Goal: Task Accomplishment & Management: Manage account settings

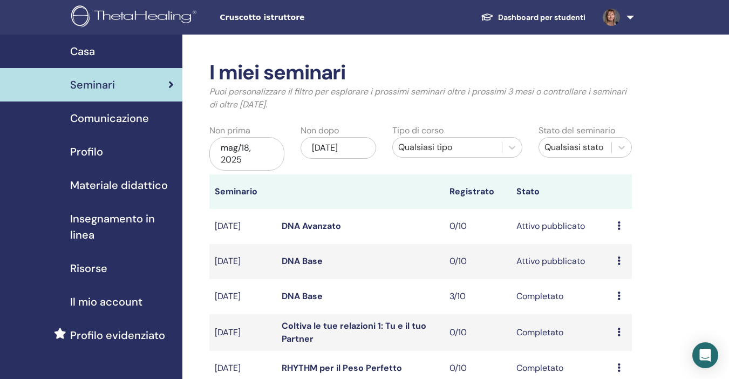
click at [292, 260] on link "DNA Base" at bounding box center [301, 260] width 41 height 11
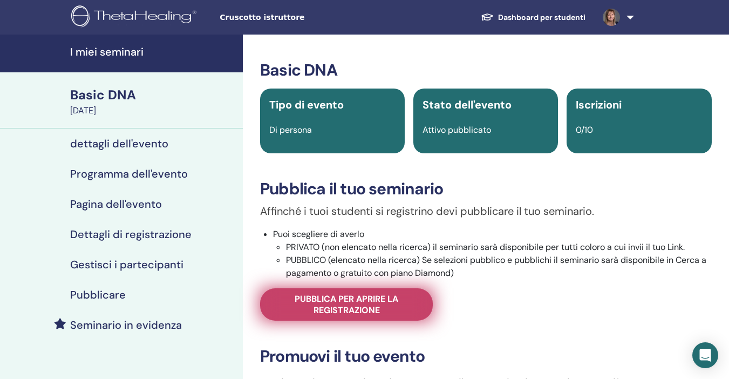
click at [337, 298] on span "Pubblica per aprire la registrazione" at bounding box center [346, 304] width 146 height 23
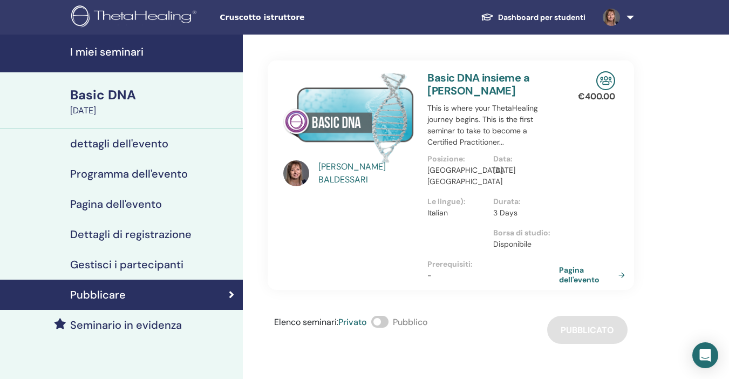
click at [123, 205] on h4 "Pagina dell'evento" at bounding box center [116, 203] width 92 height 13
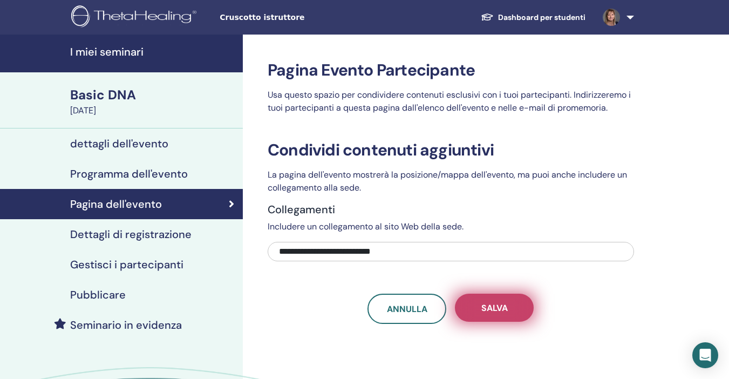
click at [483, 313] on button "Salva" at bounding box center [494, 307] width 79 height 28
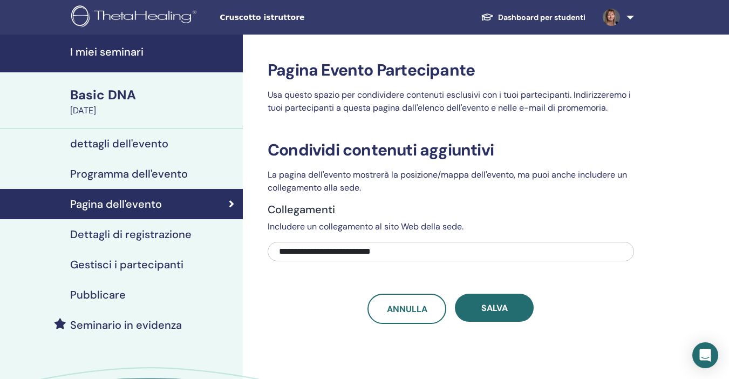
click at [100, 147] on h4 "dettagli dell'evento" at bounding box center [119, 143] width 98 height 13
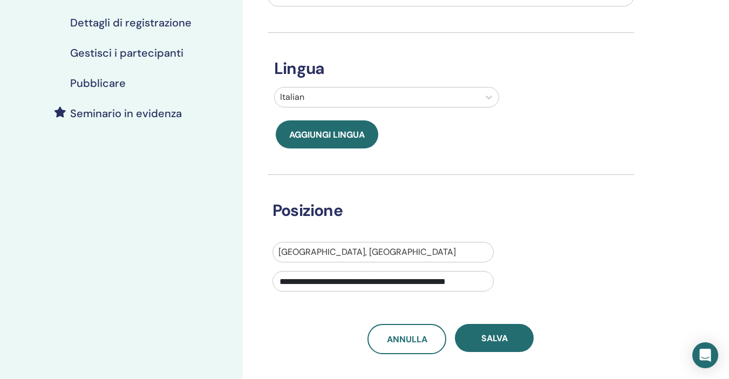
scroll to position [216, 0]
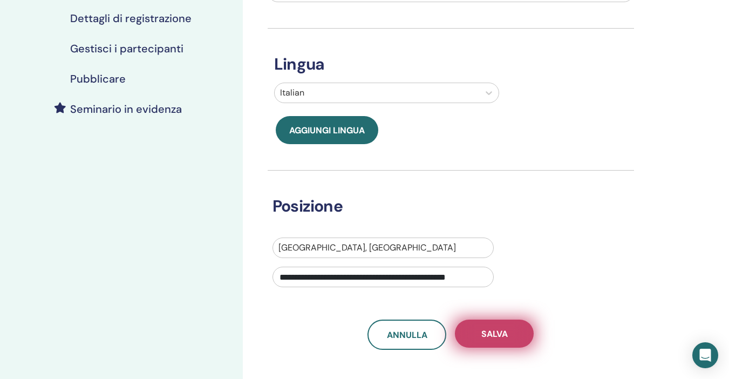
click at [509, 338] on button "Salva" at bounding box center [494, 333] width 79 height 28
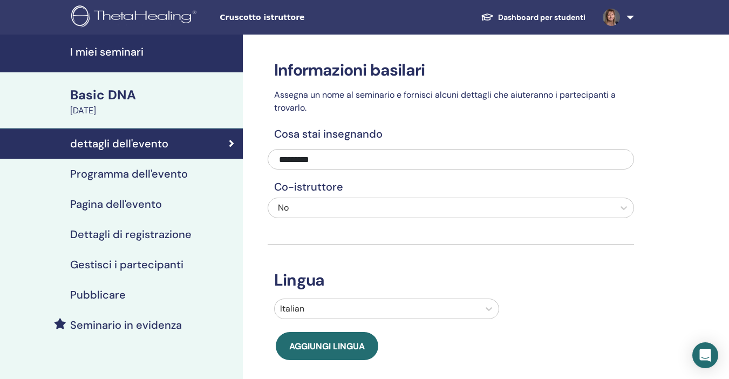
click at [168, 174] on h4 "Programma dell'evento" at bounding box center [129, 173] width 118 height 13
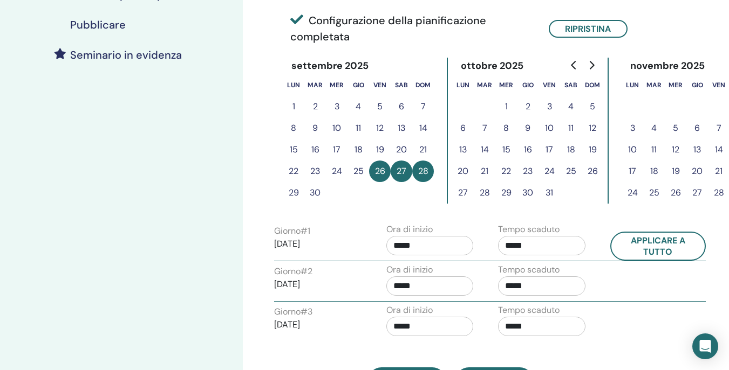
scroll to position [485, 0]
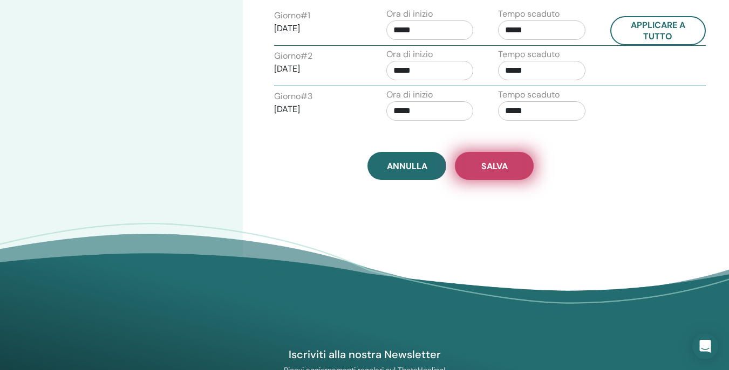
click at [518, 160] on button "Salva" at bounding box center [494, 166] width 79 height 28
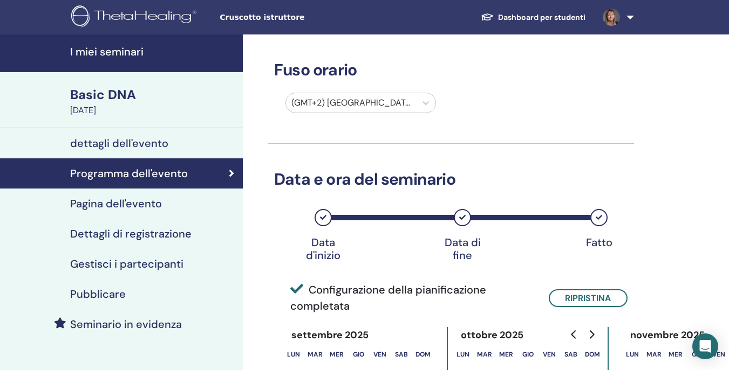
click at [113, 203] on h4 "Pagina dell'evento" at bounding box center [116, 203] width 92 height 13
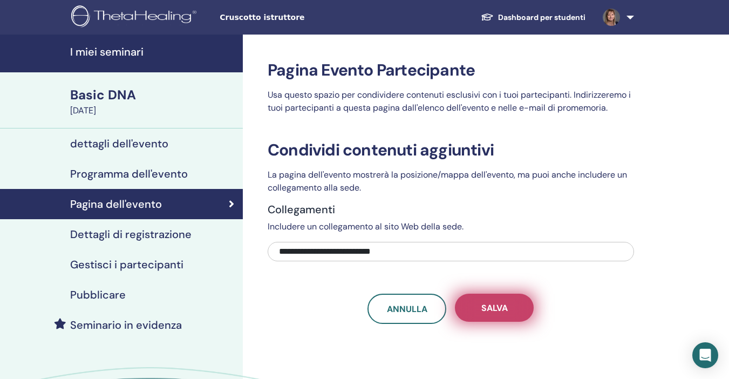
click at [499, 310] on span "Salva" at bounding box center [494, 307] width 26 height 11
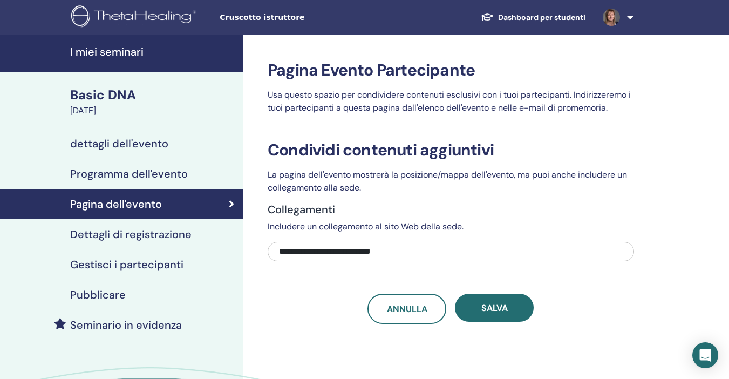
click at [128, 235] on h4 "Dettagli di registrazione" at bounding box center [130, 234] width 121 height 13
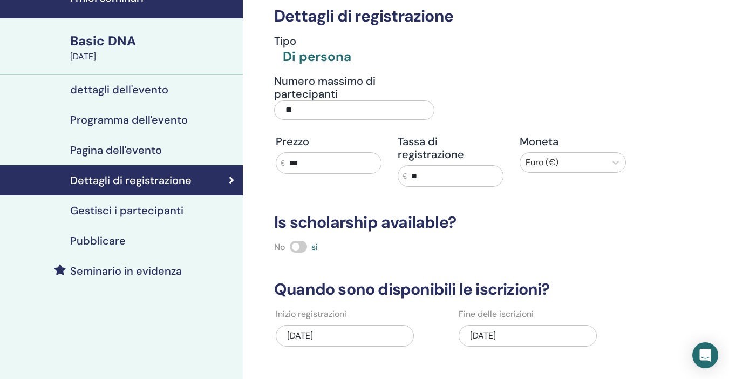
scroll to position [108, 0]
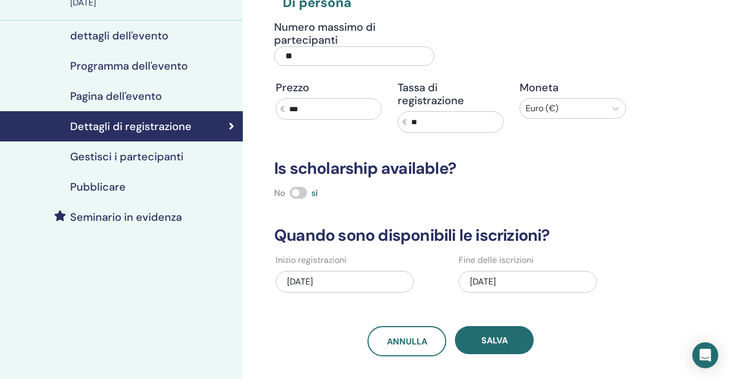
click at [300, 284] on div "[DATE]" at bounding box center [345, 282] width 138 height 22
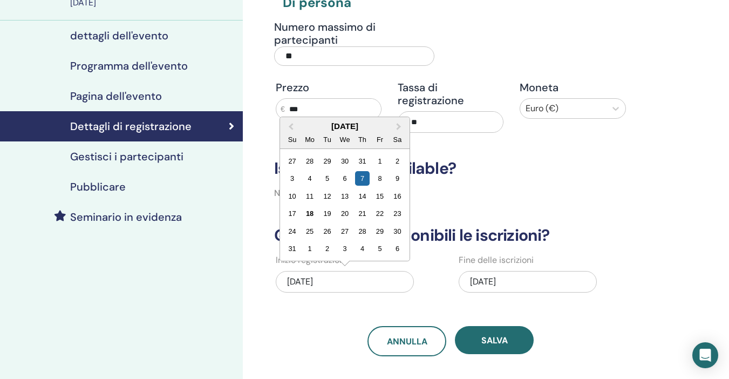
click at [534, 281] on div "[DATE]" at bounding box center [527, 282] width 138 height 22
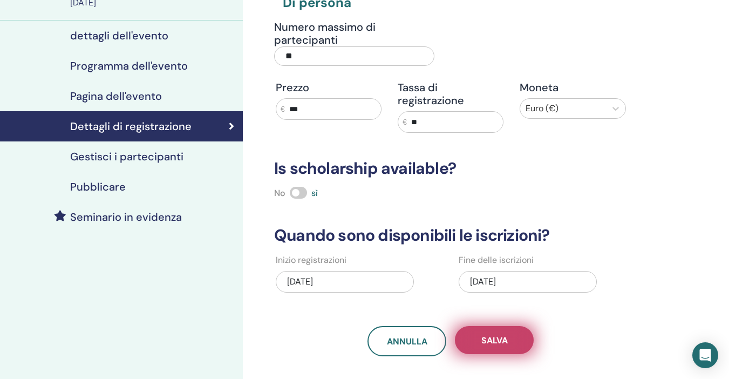
click at [490, 341] on span "Salva" at bounding box center [494, 339] width 26 height 11
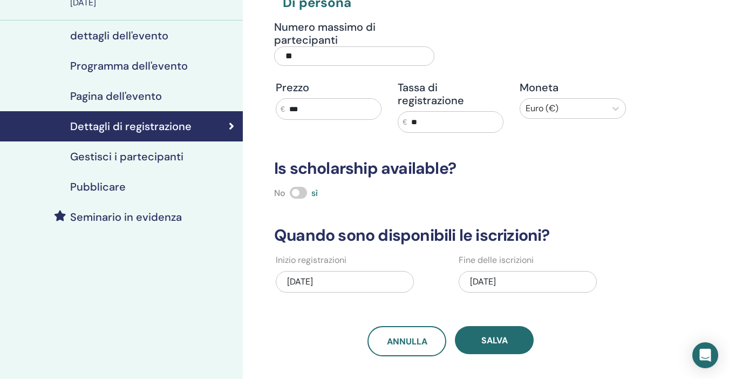
click at [84, 189] on h4 "Pubblicare" at bounding box center [98, 186] width 56 height 13
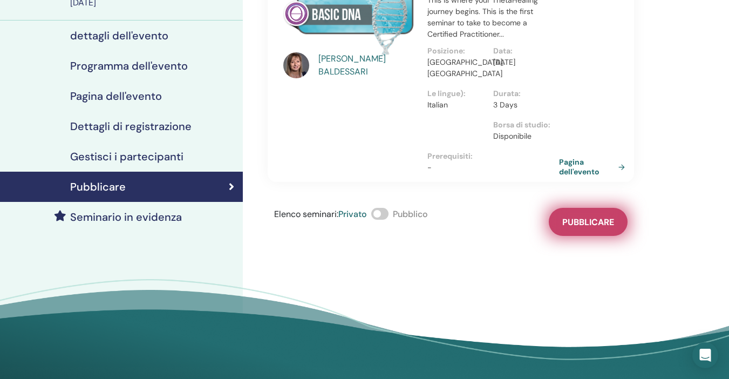
click at [607, 224] on span "Pubblicare" at bounding box center [588, 221] width 52 height 11
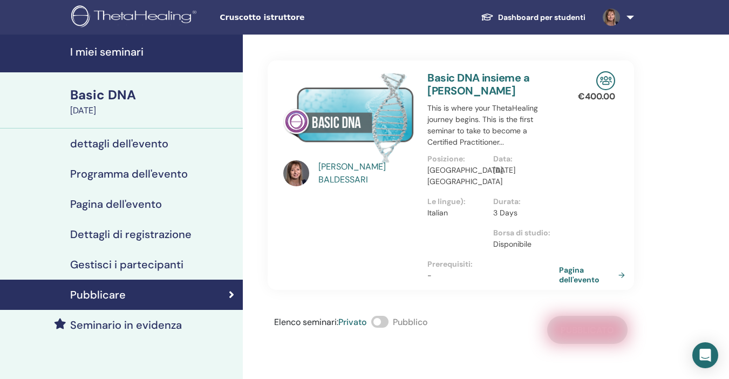
click at [95, 94] on div "Basic DNA" at bounding box center [153, 95] width 166 height 18
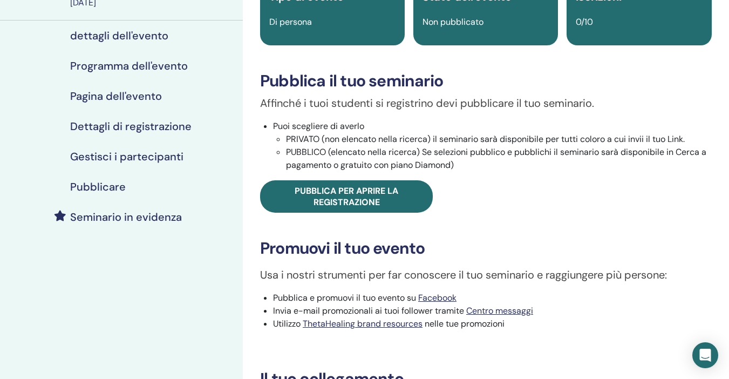
scroll to position [270, 0]
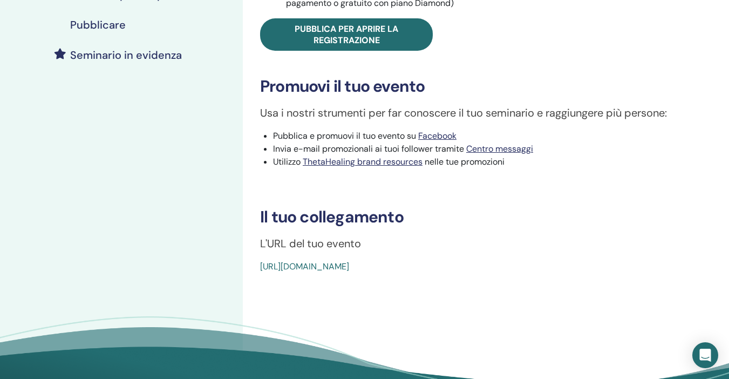
drag, startPoint x: 259, startPoint y: 242, endPoint x: 508, endPoint y: 270, distance: 250.2
click at [508, 270] on div "Basic DNA Tipo di evento Di persona Stato dell'evento Non pubblicato Iscrizioni…" at bounding box center [485, 32] width 473 height 482
copy div "L'URL del tuo evento [URL][DOMAIN_NAME]"
